Goal: Find specific page/section: Find specific page/section

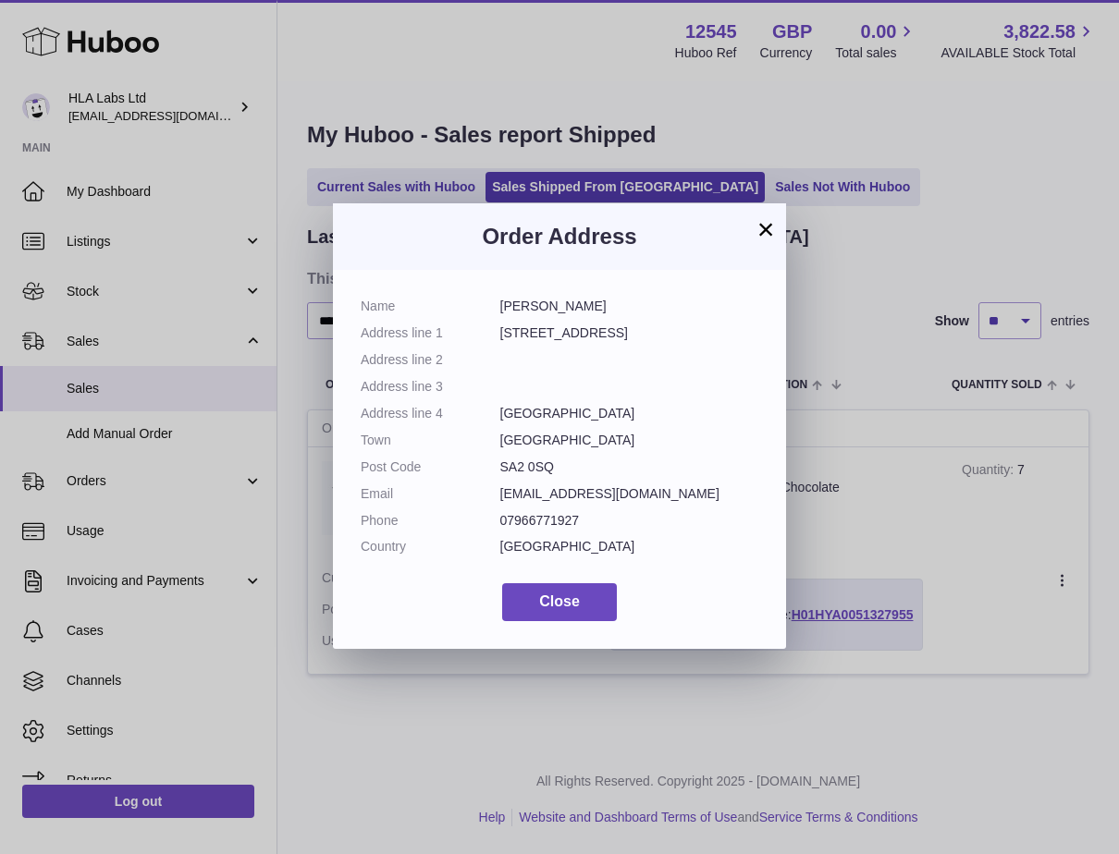
drag, startPoint x: 767, startPoint y: 226, endPoint x: 784, endPoint y: 231, distance: 18.4
click at [767, 225] on button "×" at bounding box center [766, 229] width 22 height 22
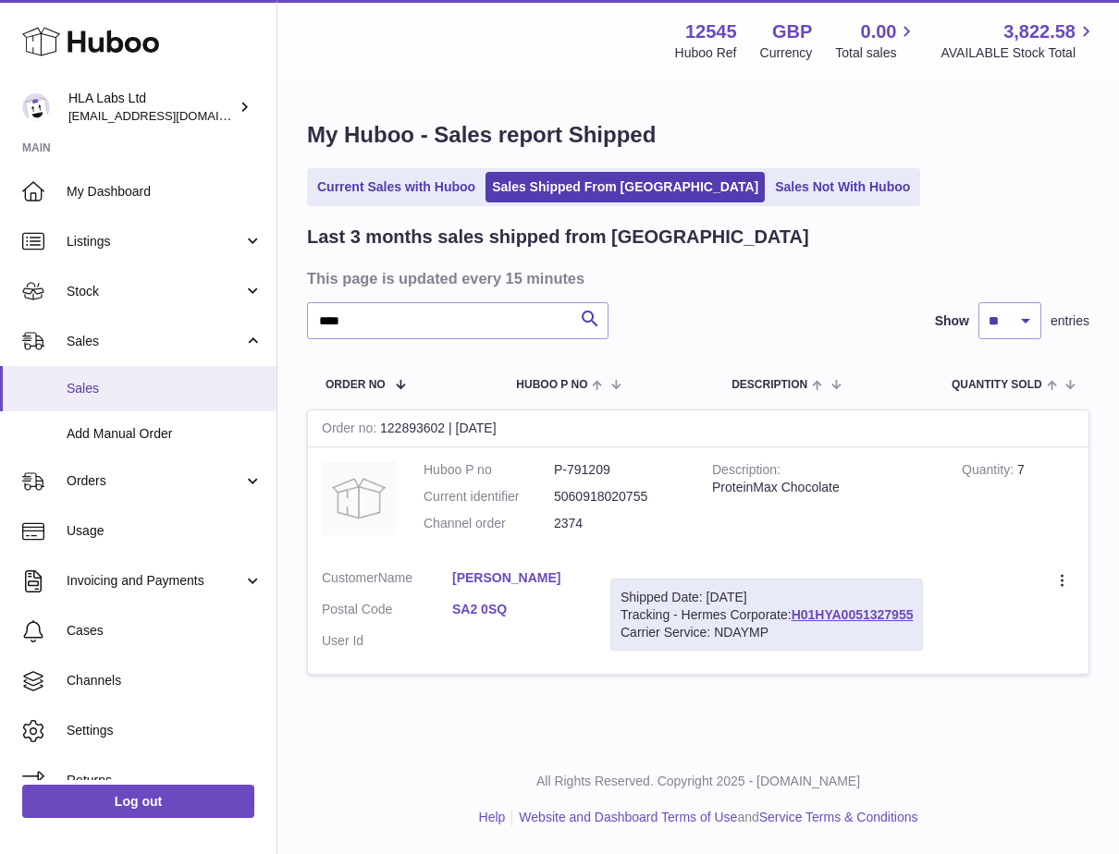
click at [80, 383] on span "Sales" at bounding box center [165, 389] width 196 height 18
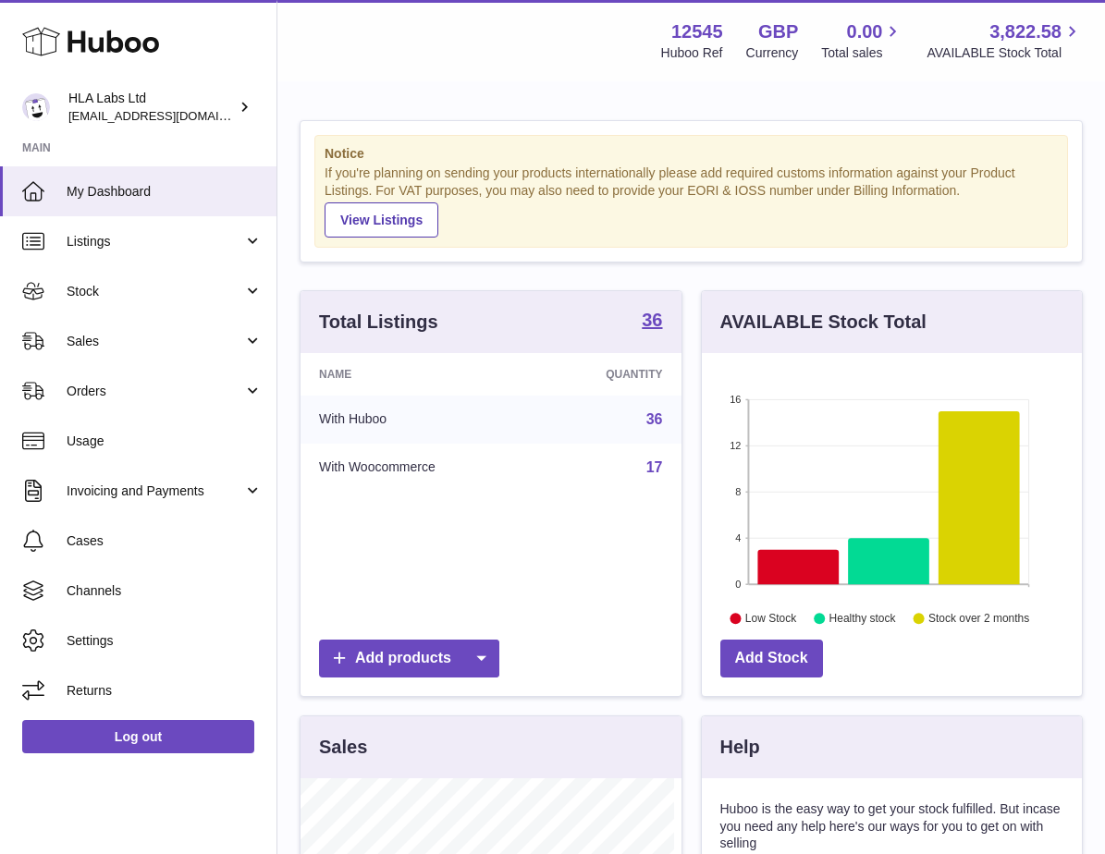
scroll to position [289, 373]
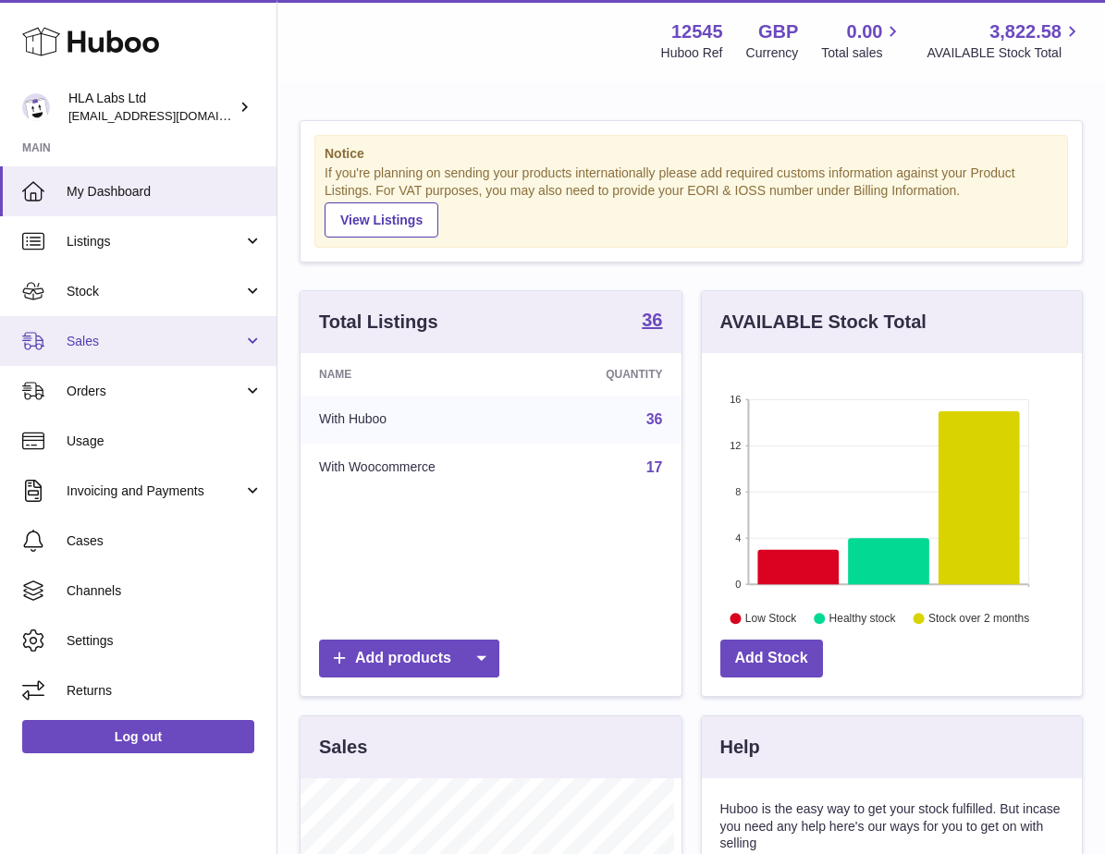
click at [111, 344] on span "Sales" at bounding box center [155, 342] width 177 height 18
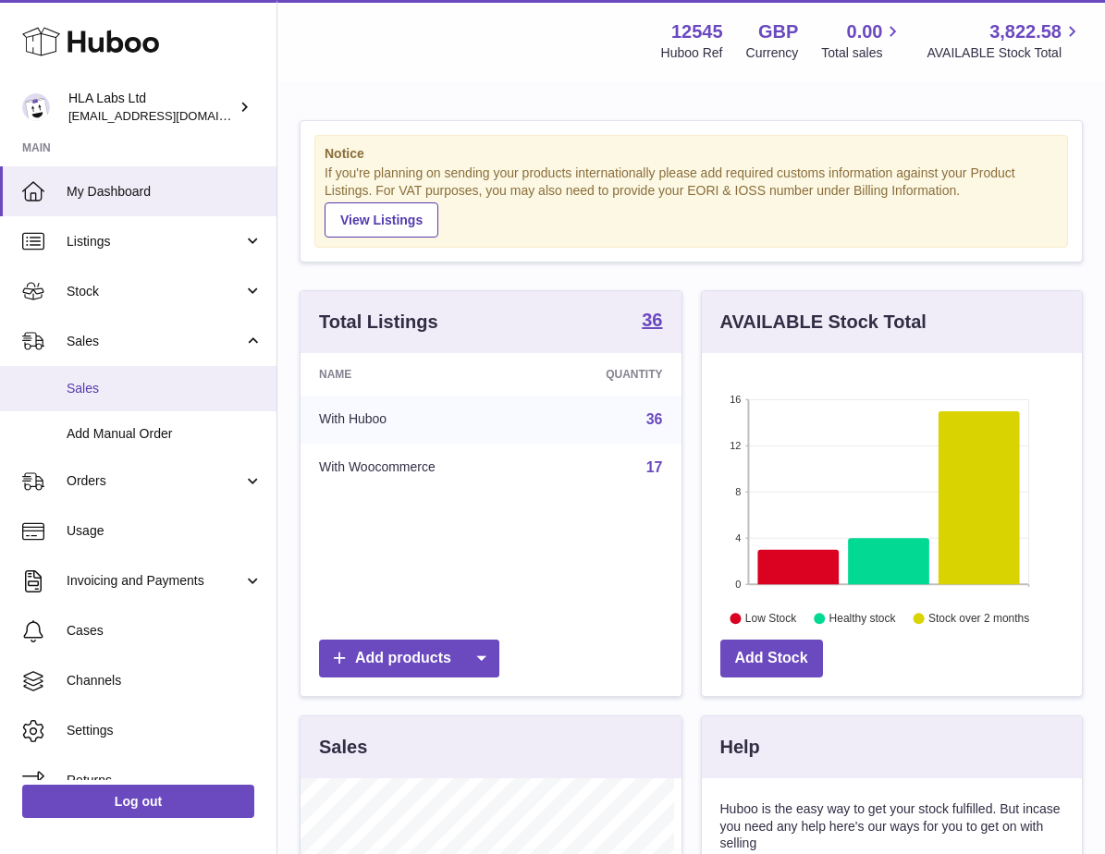
click at [89, 391] on span "Sales" at bounding box center [165, 389] width 196 height 18
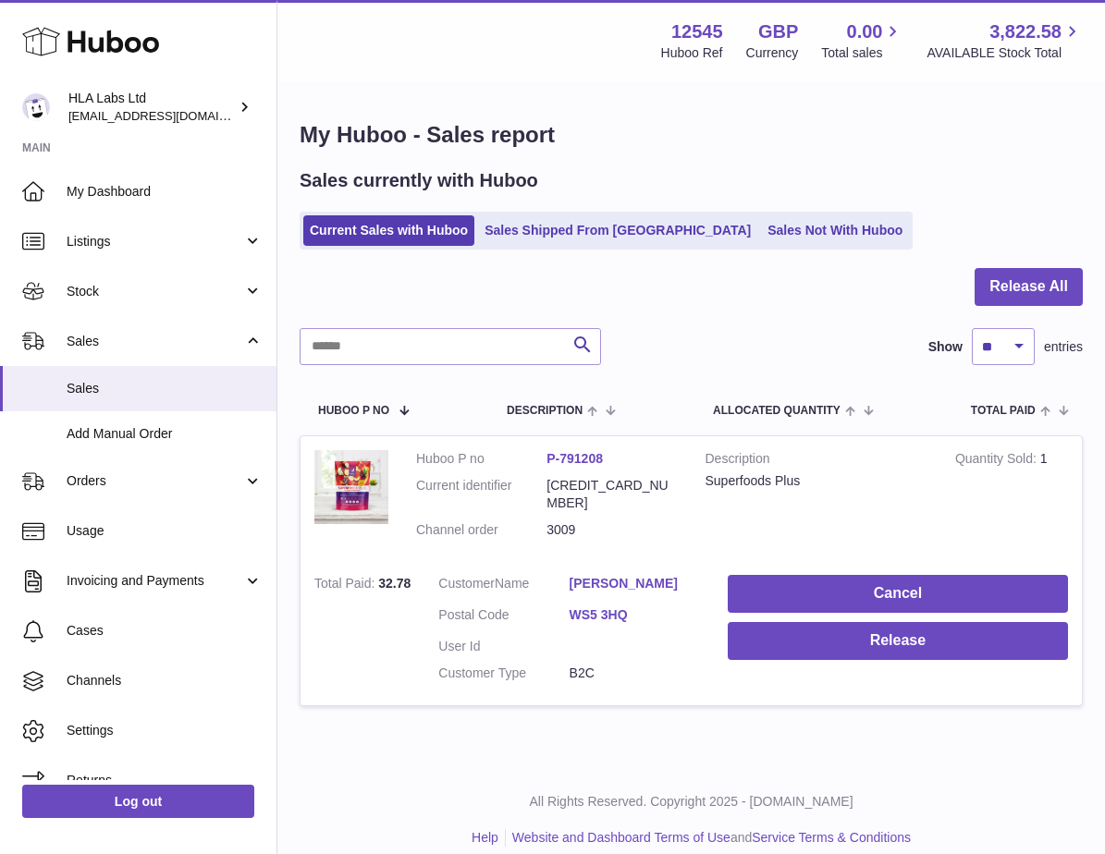
click at [892, 200] on div "Sales currently with Huboo Current Sales with Huboo Sales Shipped From [GEOGRAP…" at bounding box center [691, 208] width 783 height 81
